Goal: Transaction & Acquisition: Book appointment/travel/reservation

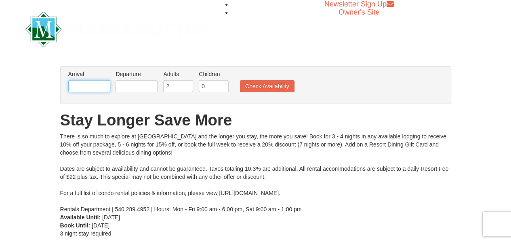
click at [78, 86] on input "text" at bounding box center [89, 86] width 42 height 12
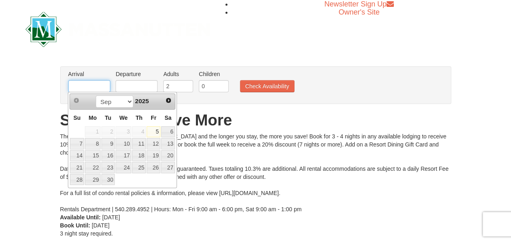
type input "[DATE]"
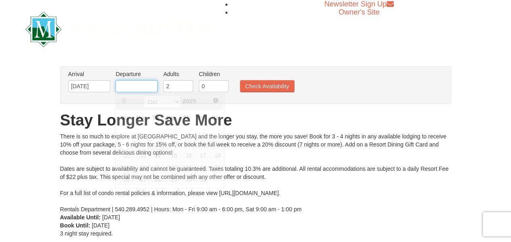
click at [130, 87] on input "text" at bounding box center [137, 86] width 42 height 12
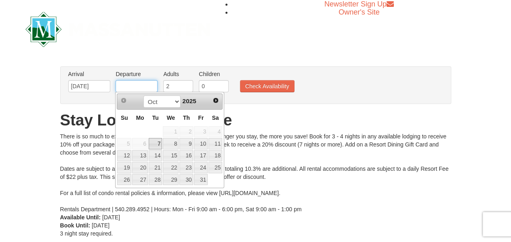
type input "[DATE]"
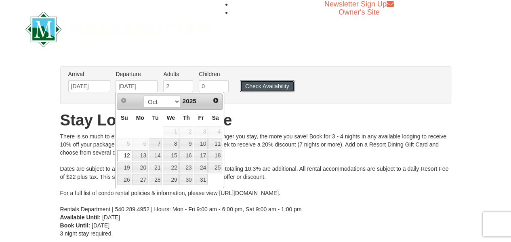
click at [261, 87] on button "Check Availability" at bounding box center [267, 86] width 55 height 12
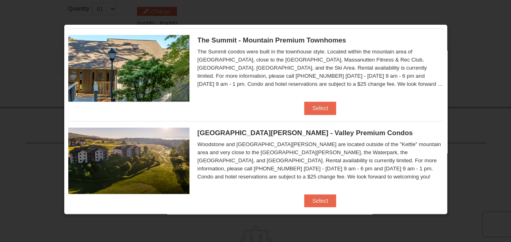
scroll to position [385, 0]
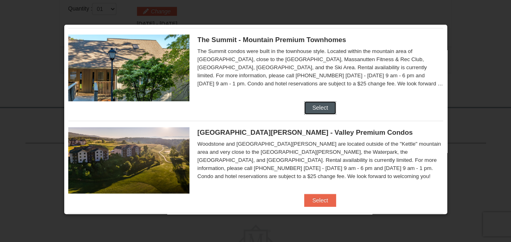
click at [320, 103] on button "Select" at bounding box center [320, 107] width 32 height 13
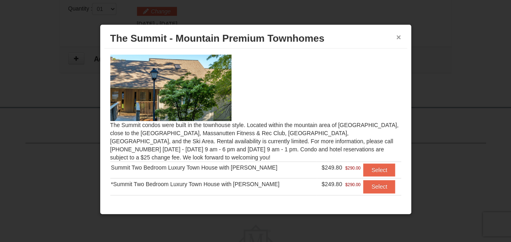
click at [398, 37] on button "×" at bounding box center [398, 37] width 5 height 8
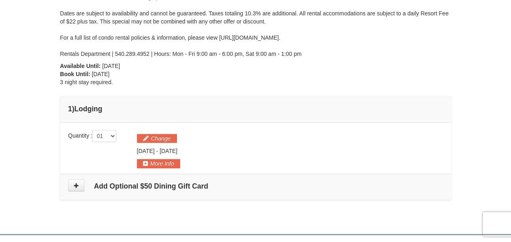
scroll to position [103, 0]
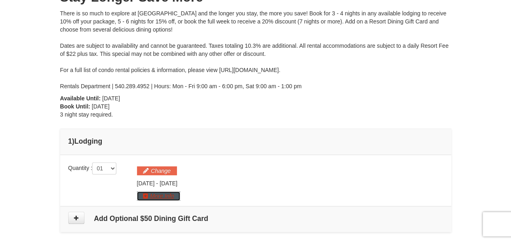
click at [151, 193] on button "More Info" at bounding box center [158, 195] width 43 height 9
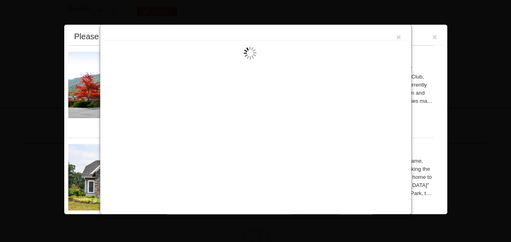
scroll to position [264, 0]
click at [399, 35] on button "×" at bounding box center [398, 37] width 5 height 8
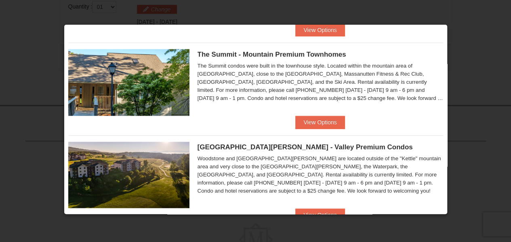
scroll to position [488, 0]
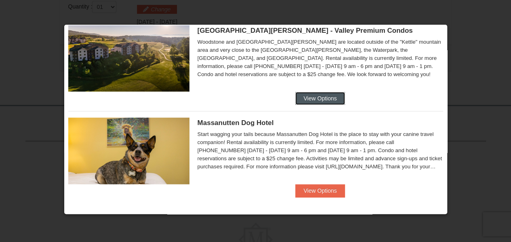
click at [322, 96] on button "View Options" at bounding box center [319, 98] width 49 height 13
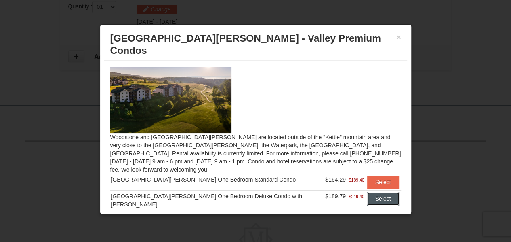
click at [367, 192] on button "Select" at bounding box center [383, 198] width 32 height 13
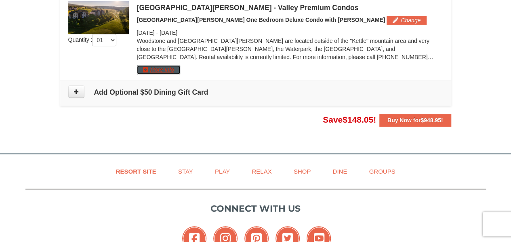
click at [148, 69] on button "More Info" at bounding box center [158, 69] width 43 height 9
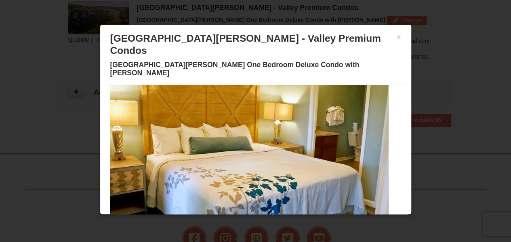
scroll to position [48, 0]
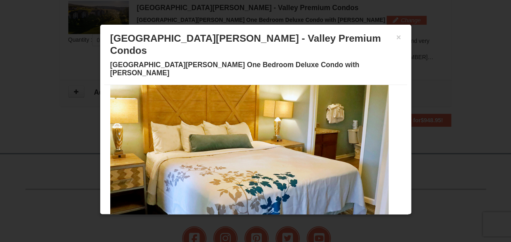
click at [193, 219] on button at bounding box center [198, 223] width 10 height 8
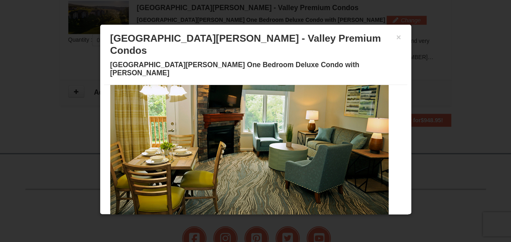
click at [204, 219] on button at bounding box center [207, 223] width 10 height 8
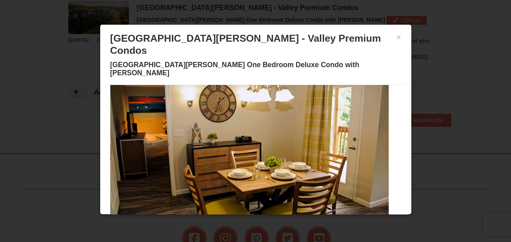
click at [225, 221] on span at bounding box center [227, 223] width 4 height 4
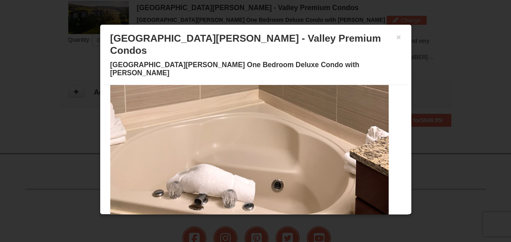
click at [244, 221] on span at bounding box center [246, 223] width 4 height 4
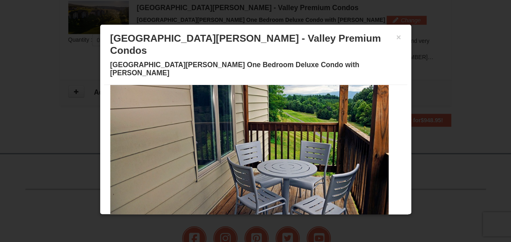
click at [260, 219] on button at bounding box center [265, 223] width 10 height 8
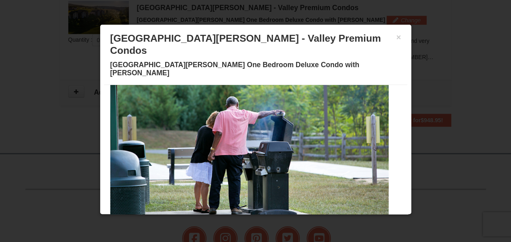
click at [273, 221] on span at bounding box center [275, 223] width 4 height 4
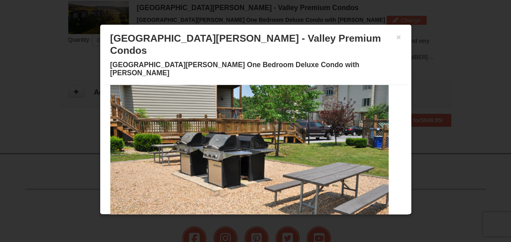
click at [290, 219] on button at bounding box center [295, 223] width 10 height 8
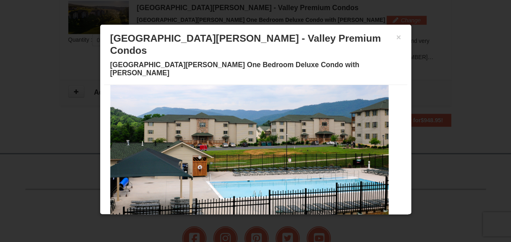
click at [302, 221] on span at bounding box center [304, 223] width 4 height 4
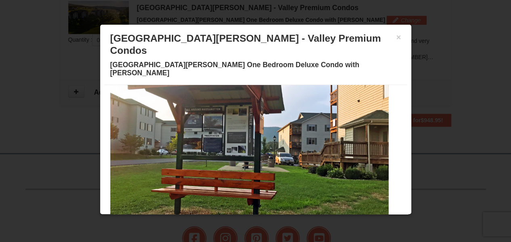
click at [312, 221] on span at bounding box center [314, 223] width 4 height 4
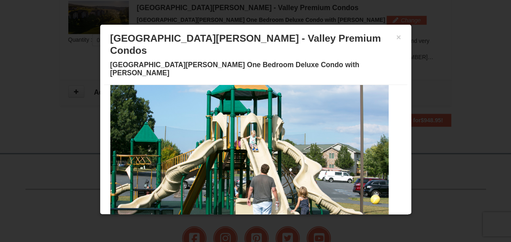
click at [321, 221] on span at bounding box center [323, 223] width 4 height 4
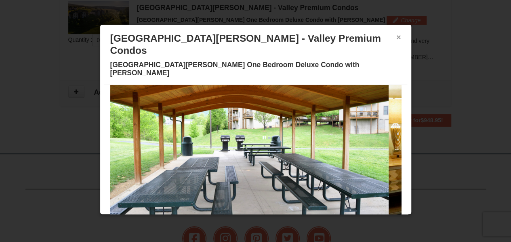
click at [396, 39] on button "×" at bounding box center [398, 37] width 5 height 8
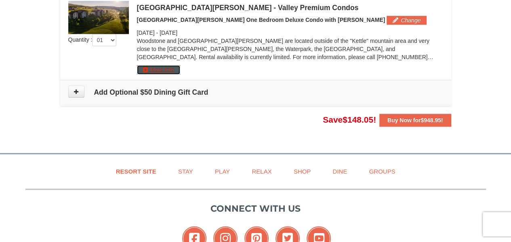
click at [166, 67] on button "More Info" at bounding box center [158, 69] width 43 height 9
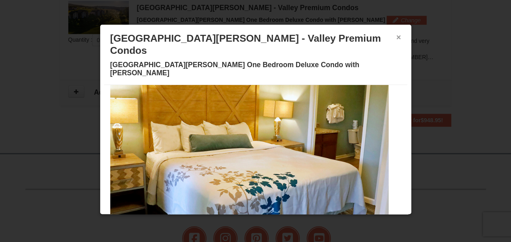
click at [396, 36] on button "×" at bounding box center [398, 37] width 5 height 8
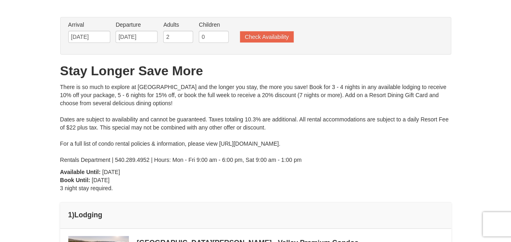
scroll to position [0, 0]
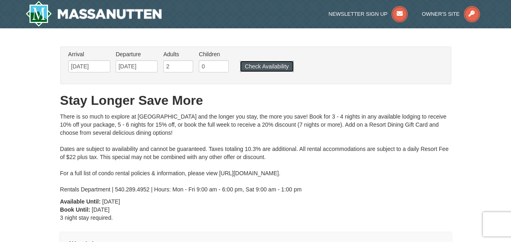
click at [275, 62] on button "Check Availability" at bounding box center [267, 66] width 54 height 11
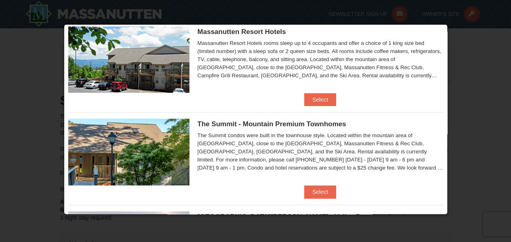
scroll to position [301, 0]
click at [311, 190] on button "Select" at bounding box center [320, 191] width 32 height 13
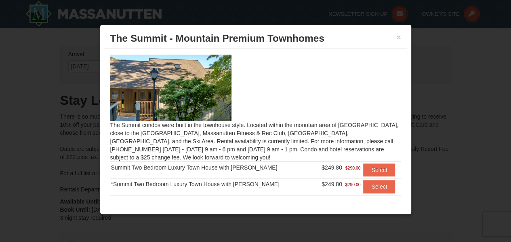
scroll to position [61, 0]
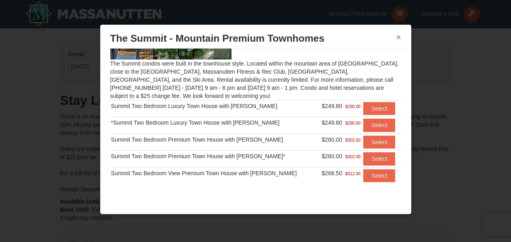
click at [397, 35] on button "×" at bounding box center [398, 37] width 5 height 8
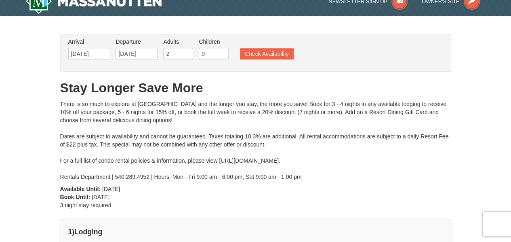
scroll to position [13, 0]
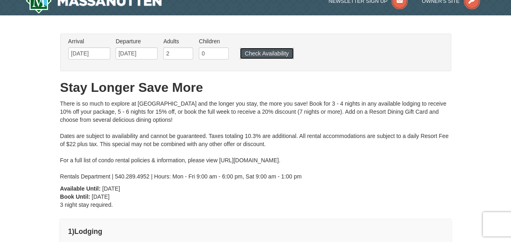
click at [260, 54] on button "Check Availability" at bounding box center [267, 53] width 54 height 11
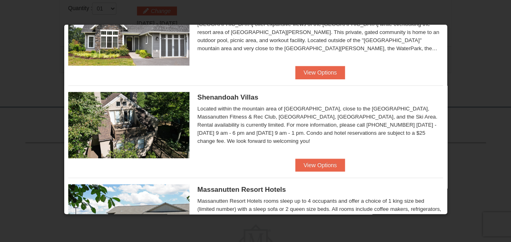
scroll to position [147, 0]
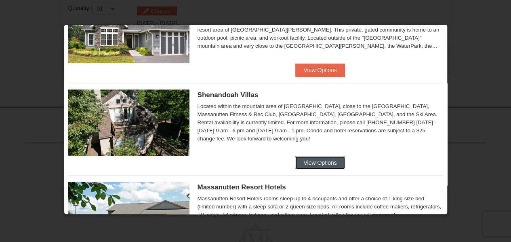
click at [309, 159] on button "View Options" at bounding box center [319, 162] width 49 height 13
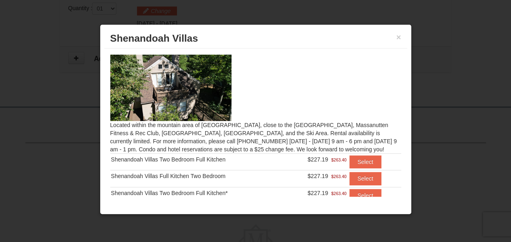
scroll to position [20, 0]
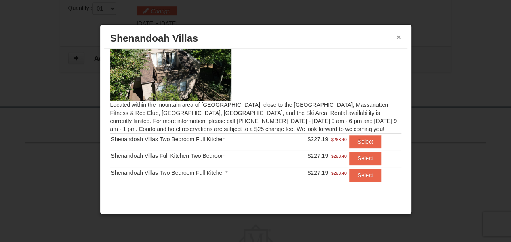
click at [397, 37] on button "×" at bounding box center [398, 37] width 5 height 8
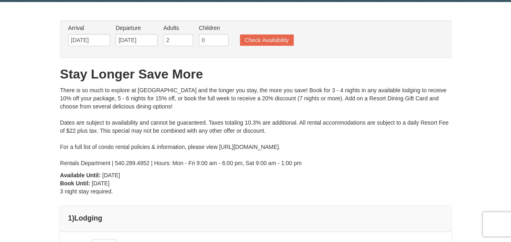
scroll to position [0, 0]
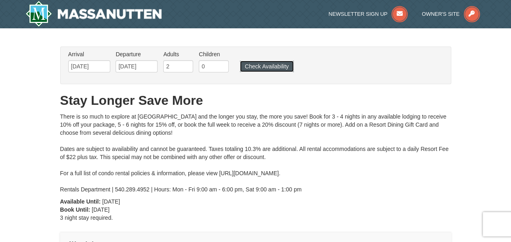
click at [261, 63] on button "Check Availability" at bounding box center [267, 66] width 54 height 11
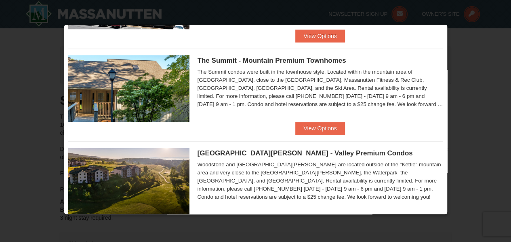
scroll to position [366, 0]
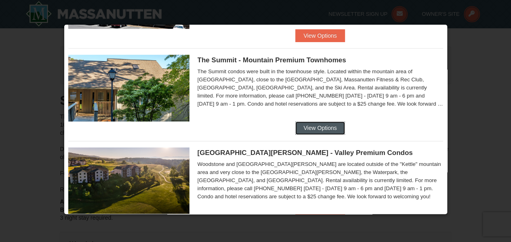
click at [310, 122] on button "View Options" at bounding box center [319, 127] width 49 height 13
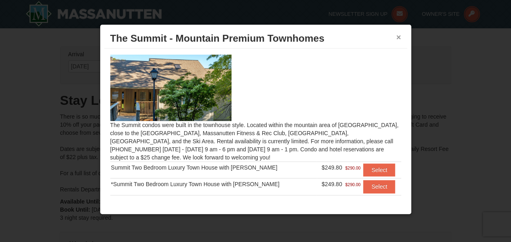
click at [399, 34] on button "×" at bounding box center [398, 37] width 5 height 8
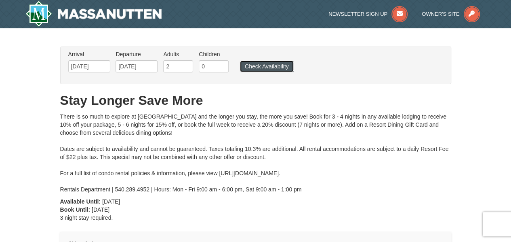
click at [255, 67] on button "Check Availability" at bounding box center [267, 66] width 54 height 11
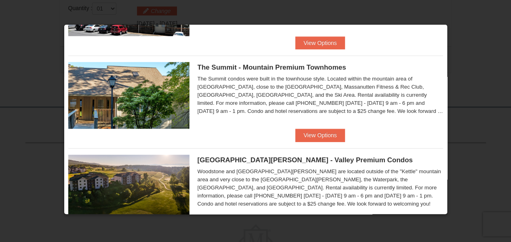
scroll to position [357, 0]
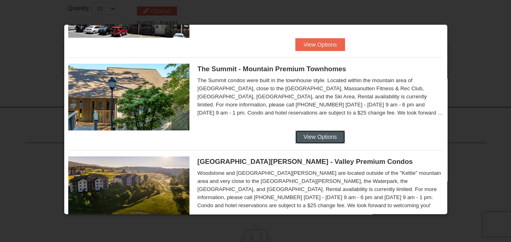
click at [322, 135] on button "View Options" at bounding box center [319, 136] width 49 height 13
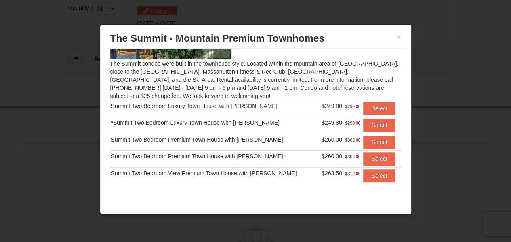
scroll to position [15, 0]
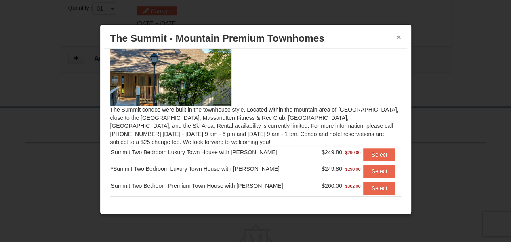
click at [398, 36] on button "×" at bounding box center [398, 37] width 5 height 8
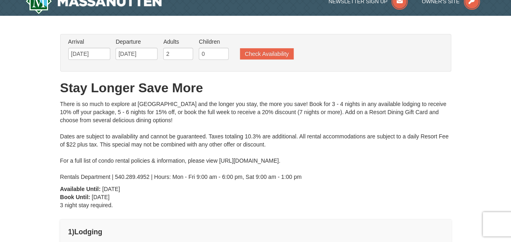
scroll to position [6, 0]
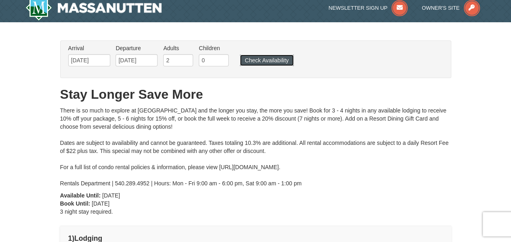
click at [263, 61] on button "Check Availability" at bounding box center [267, 60] width 54 height 11
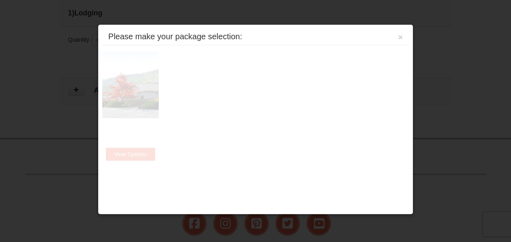
scroll to position [263, 0]
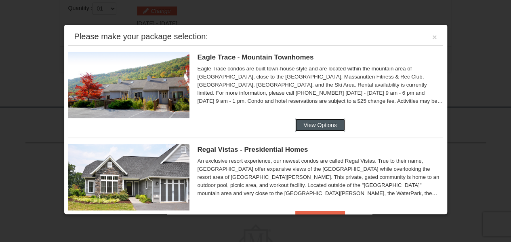
click at [308, 123] on button "View Options" at bounding box center [319, 124] width 49 height 13
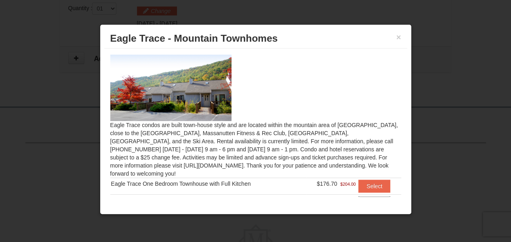
click at [364, 196] on button "Select" at bounding box center [374, 202] width 32 height 13
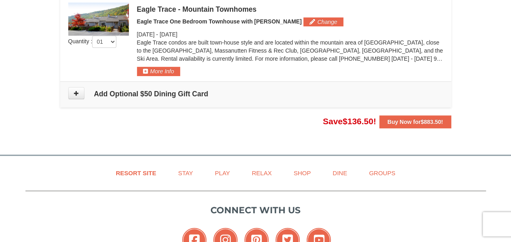
click at [398, 117] on button "Buy Now for $883.50 !" at bounding box center [415, 121] width 72 height 13
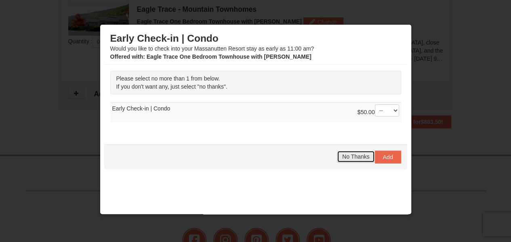
click at [344, 156] on span "No Thanks" at bounding box center [355, 156] width 27 height 6
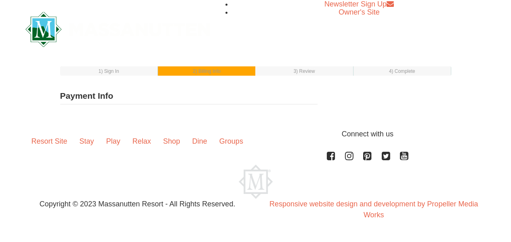
select select "1"
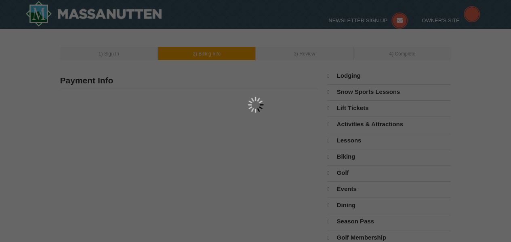
select select "9"
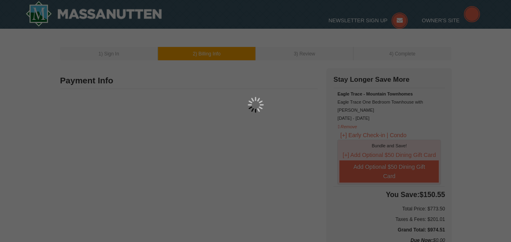
type input "[PERSON_NAME]"
type input "1905 Calais Ct"
type input "Windsor Mill"
type input "21244"
type input "443"
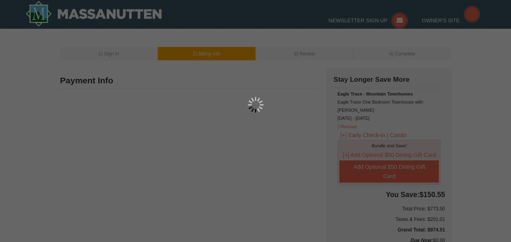
type input "762"
type input "0740"
type input "[EMAIL_ADDRESS][DOMAIN_NAME]"
select select "MD"
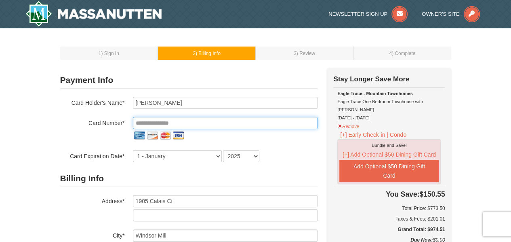
click at [224, 126] on input "tel" at bounding box center [225, 123] width 185 height 12
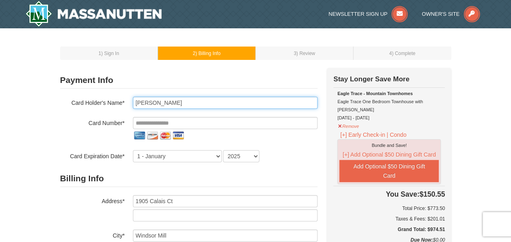
type input "Mark A Black"
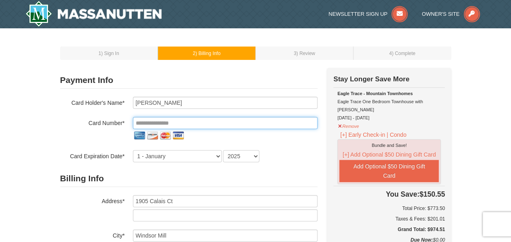
type input "**********"
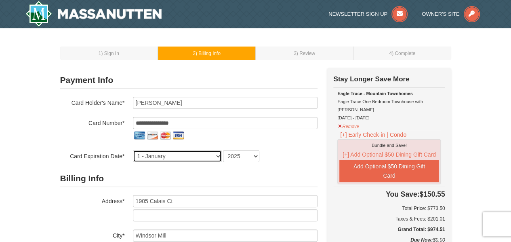
select select "5"
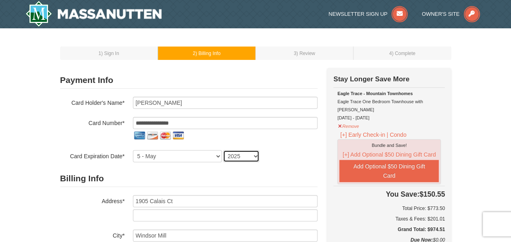
select select "2029"
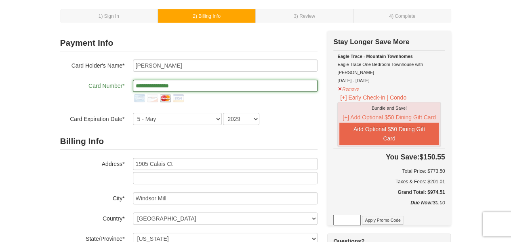
scroll to position [36, 0]
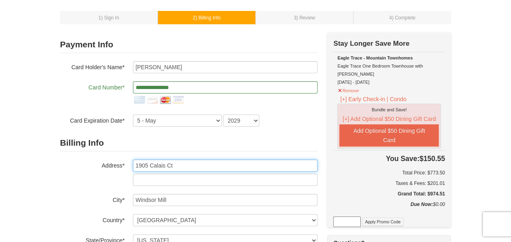
click at [289, 164] on input "1905 Calais Ct" at bounding box center [225, 165] width 185 height 12
type input "1"
type input "25 WALDEN CHERRY CT"
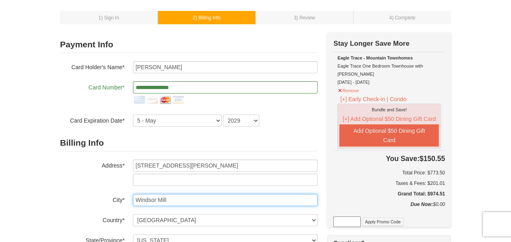
type input "GWYNN OAK"
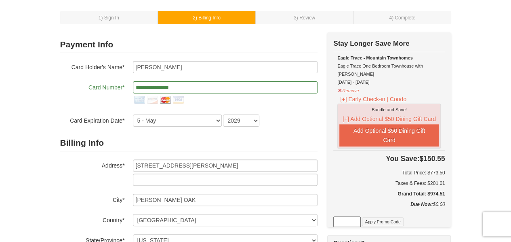
type input "21207-393"
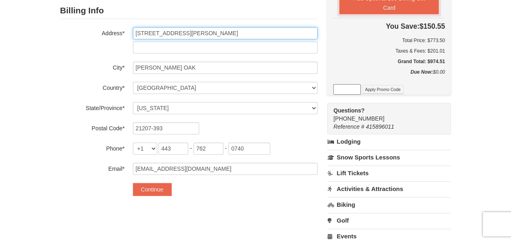
scroll to position [168, 0]
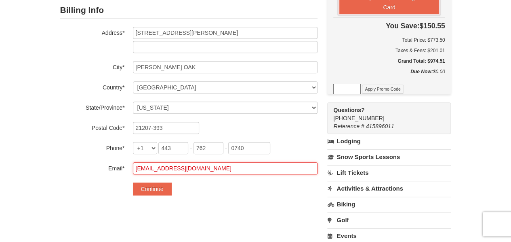
click at [204, 173] on input "Mrblackq08@gmail.com" at bounding box center [225, 168] width 185 height 12
type input "M"
type input "[EMAIL_ADDRESS][DOMAIN_NAME]"
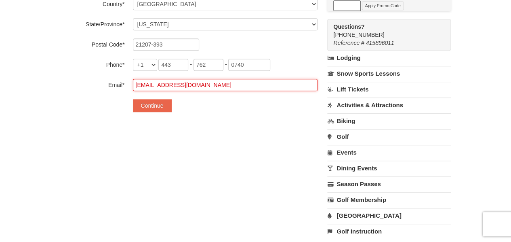
scroll to position [273, 0]
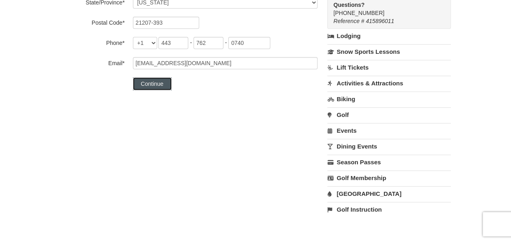
click at [155, 84] on button "Continue" at bounding box center [152, 83] width 39 height 13
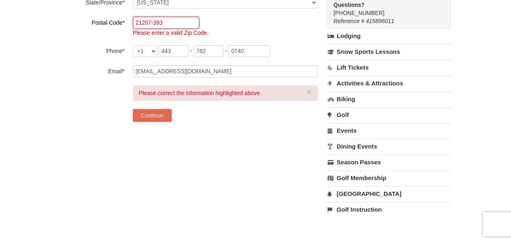
click at [175, 25] on input "21207-393" at bounding box center [166, 23] width 66 height 12
click at [242, 33] on div "21207 Please enter a valid Zip Code." at bounding box center [225, 27] width 185 height 20
click at [183, 23] on input "21207" at bounding box center [166, 23] width 66 height 12
type input "2"
click at [206, 110] on div "Please correct the information highlighted above. × Continue" at bounding box center [225, 103] width 185 height 36
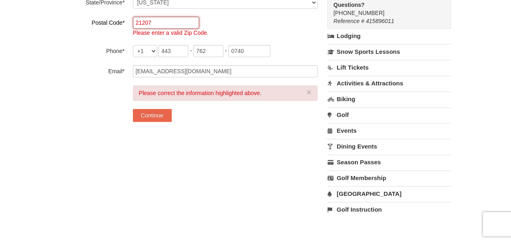
click at [168, 25] on input "21207" at bounding box center [166, 23] width 66 height 12
click at [148, 113] on button "Continue" at bounding box center [152, 115] width 39 height 13
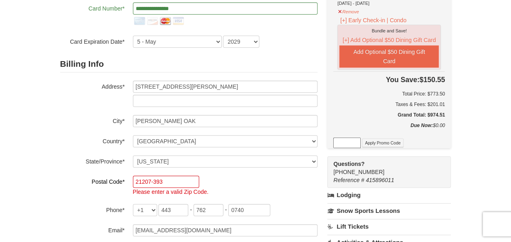
scroll to position [114, 0]
click at [185, 181] on input "21207-393" at bounding box center [166, 182] width 66 height 12
type input "2"
click at [51, 192] on div "1 ) Sign In 2 ) Billing Info 3 ) Review ) Complete ×" at bounding box center [255, 157] width 511 height 487
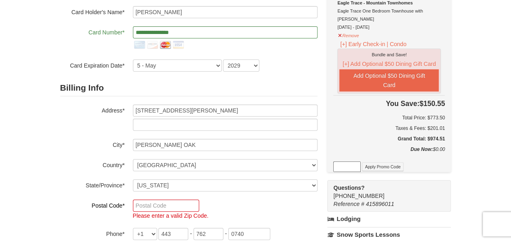
scroll to position [91, 0]
click at [146, 208] on input "text" at bounding box center [166, 205] width 66 height 12
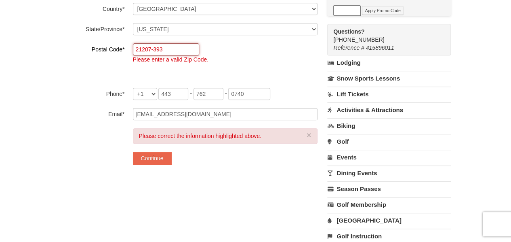
scroll to position [249, 0]
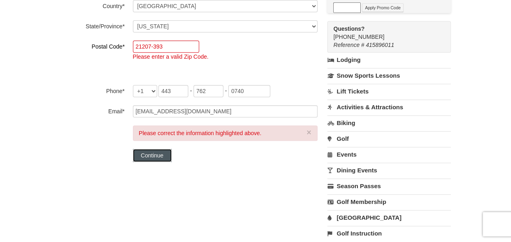
click at [153, 153] on button "Continue" at bounding box center [152, 155] width 39 height 13
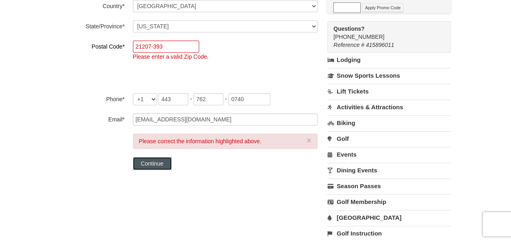
click at [152, 163] on button "Continue" at bounding box center [152, 163] width 39 height 13
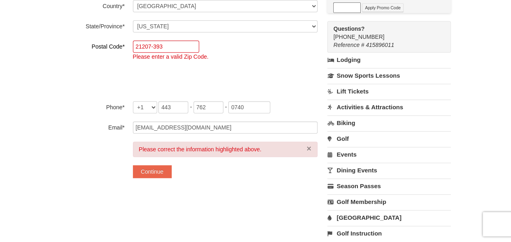
click at [307, 146] on button "×" at bounding box center [309, 148] width 5 height 8
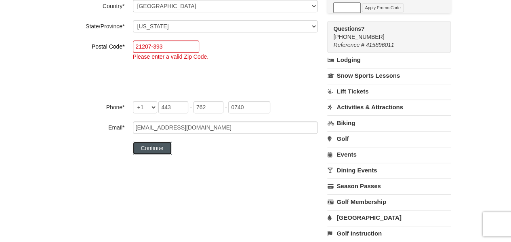
click at [149, 147] on button "Continue" at bounding box center [152, 147] width 39 height 13
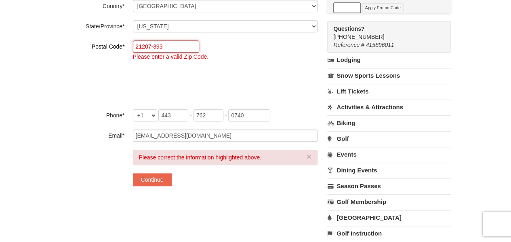
click at [173, 45] on input "21207-393" at bounding box center [166, 46] width 66 height 12
type input "21244"
click at [84, 75] on div "Postal Code* 21244 Please enter a valid Zip Code." at bounding box center [188, 70] width 257 height 61
click at [139, 176] on button "Continue" at bounding box center [152, 179] width 39 height 13
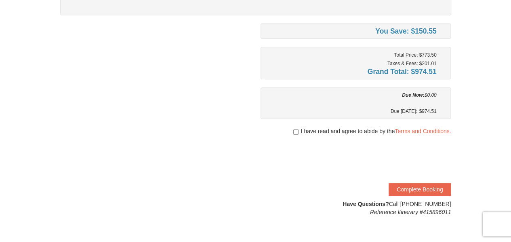
scroll to position [133, 0]
click at [293, 131] on input "checkbox" at bounding box center [295, 131] width 5 height 6
checkbox input "true"
click at [400, 185] on button "Complete Booking" at bounding box center [420, 188] width 62 height 13
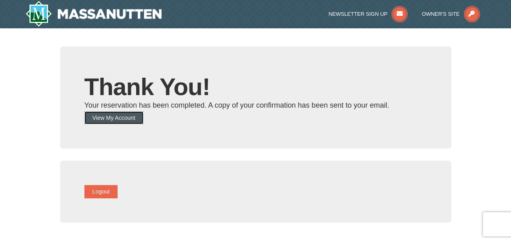
click at [134, 113] on button "View My Account" at bounding box center [113, 117] width 59 height 13
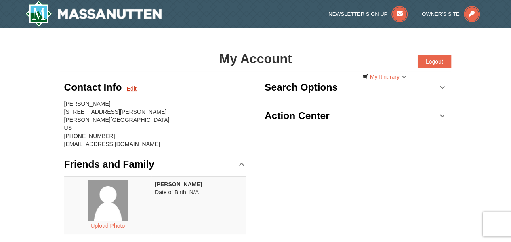
click at [132, 91] on link "Edit" at bounding box center [132, 88] width 10 height 8
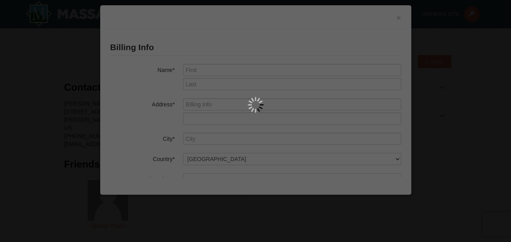
type input "Mark"
type input "Black"
type input "25 WALDEN CHERRY CT"
type input "GWYNN OAK"
type input "21244"
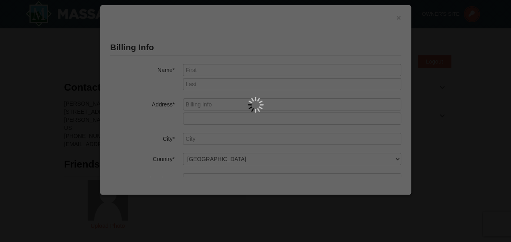
type input "443"
type input "762"
type input "0740"
type input "mrmablack@comcast.net"
select select "MD"
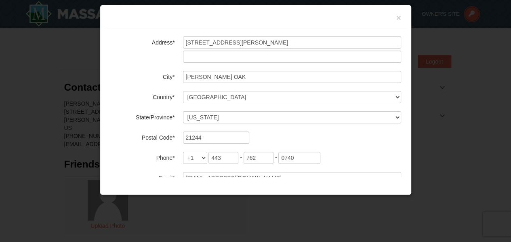
scroll to position [62, 0]
click at [212, 139] on input "21244" at bounding box center [216, 137] width 66 height 12
type input "21207"
click at [292, 136] on div "21207" at bounding box center [292, 137] width 218 height 12
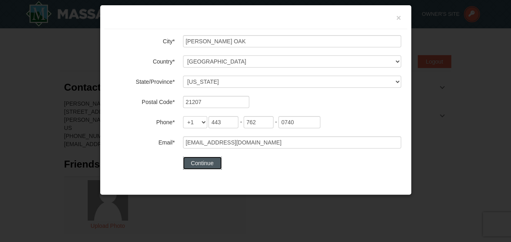
click at [199, 159] on button "Continue" at bounding box center [202, 162] width 39 height 13
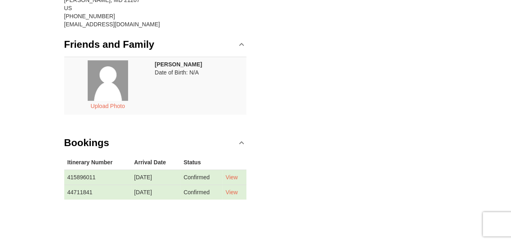
scroll to position [120, 0]
click at [118, 103] on button "Upload Photo" at bounding box center [107, 105] width 43 height 11
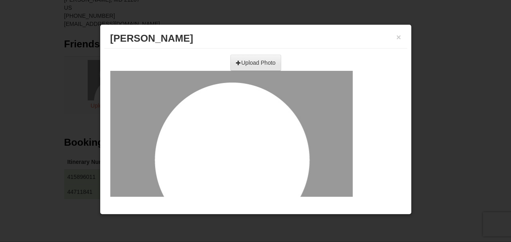
click at [244, 61] on input "file" at bounding box center [167, 60] width 229 height 12
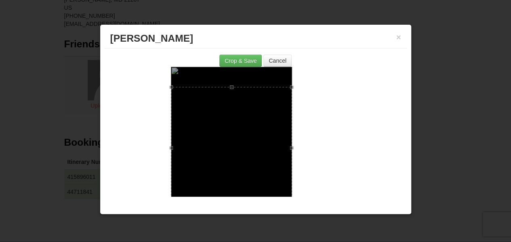
scroll to position [40, 0]
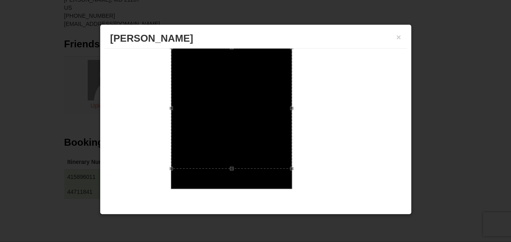
drag, startPoint x: 290, startPoint y: 167, endPoint x: 277, endPoint y: 101, distance: 67.6
click at [279, 101] on div at bounding box center [231, 107] width 121 height 121
drag, startPoint x: 171, startPoint y: 156, endPoint x: 199, endPoint y: 95, distance: 67.6
click at [199, 95] on div at bounding box center [239, 87] width 80 height 80
drag, startPoint x: 277, startPoint y: 86, endPoint x: 264, endPoint y: 89, distance: 13.6
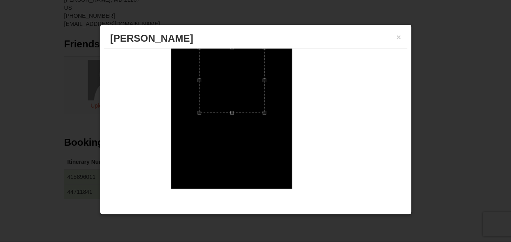
click at [264, 89] on div at bounding box center [231, 79] width 65 height 65
click at [344, 124] on div at bounding box center [231, 109] width 242 height 164
click at [351, 80] on div at bounding box center [231, 109] width 242 height 164
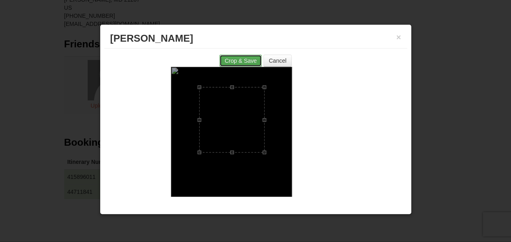
click at [227, 56] on button "Crop & Save" at bounding box center [240, 61] width 42 height 12
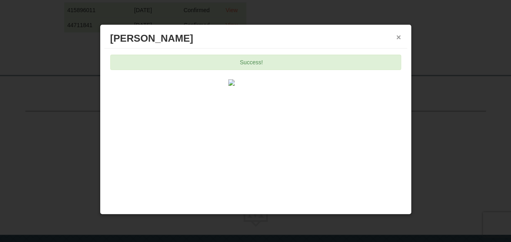
click at [398, 37] on button "×" at bounding box center [398, 37] width 5 height 8
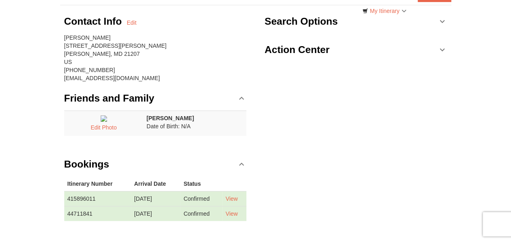
scroll to position [68, 0]
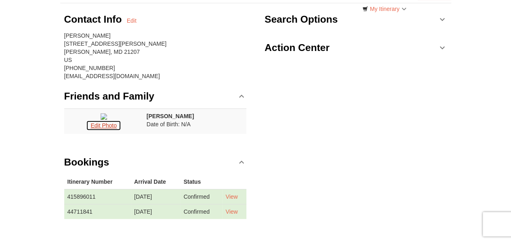
click at [111, 130] on button "Edit Photo" at bounding box center [103, 125] width 35 height 11
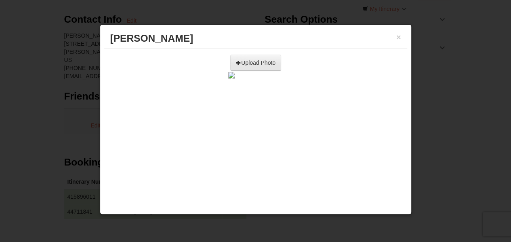
click at [244, 62] on input "file" at bounding box center [167, 60] width 229 height 12
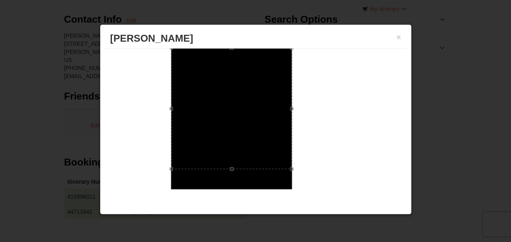
scroll to position [0, 0]
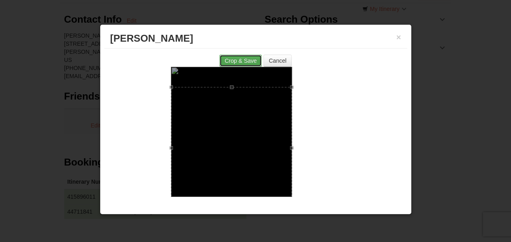
click at [231, 61] on button "Crop & Save" at bounding box center [240, 61] width 42 height 12
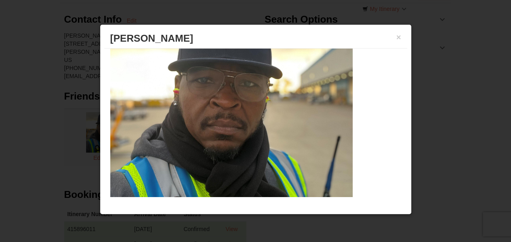
scroll to position [79, 0]
click at [398, 36] on button "×" at bounding box center [398, 37] width 5 height 8
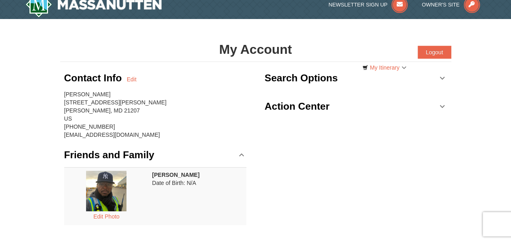
scroll to position [0, 0]
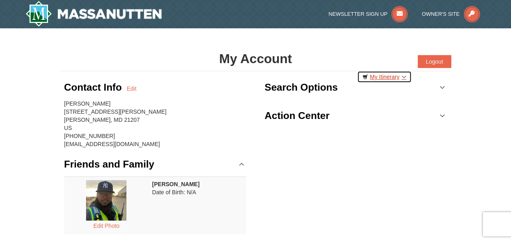
click at [400, 74] on link "My Itinerary" at bounding box center [384, 77] width 55 height 12
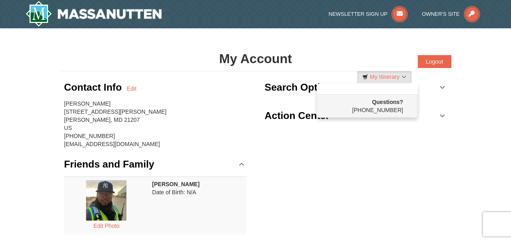
click at [328, 213] on div "Contact Info Edit [PERSON_NAME] [STREET_ADDRESS][PERSON_NAME][PERSON_NAME] [PHO…" at bounding box center [255, 203] width 391 height 264
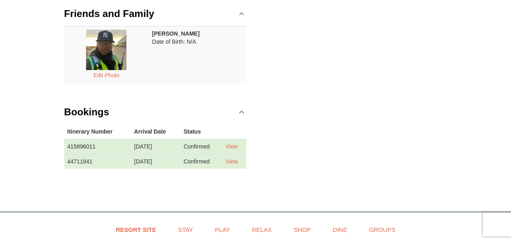
scroll to position [150, 0]
click at [237, 144] on link "View" at bounding box center [231, 146] width 12 height 6
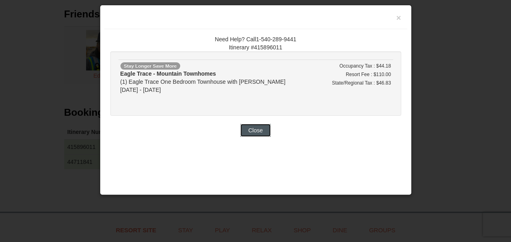
click at [254, 129] on button "Close" at bounding box center [255, 130] width 31 height 13
